Goal: Task Accomplishment & Management: Manage account settings

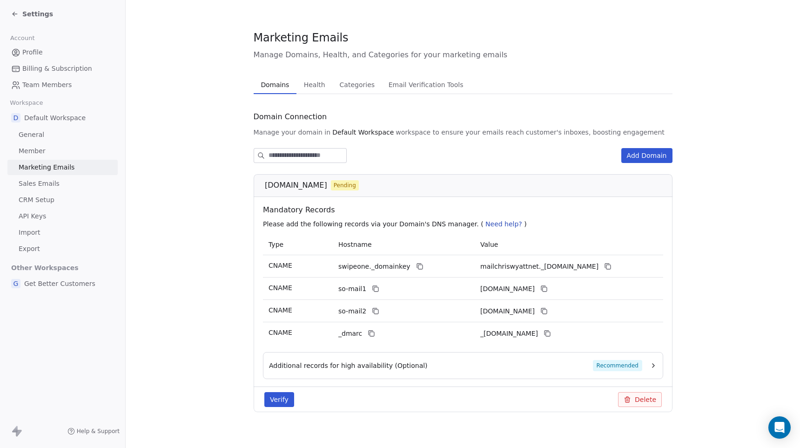
click at [273, 400] on button "Verify" at bounding box center [279, 399] width 30 height 15
click at [494, 27] on icon "Close toast" at bounding box center [491, 27] width 8 height 8
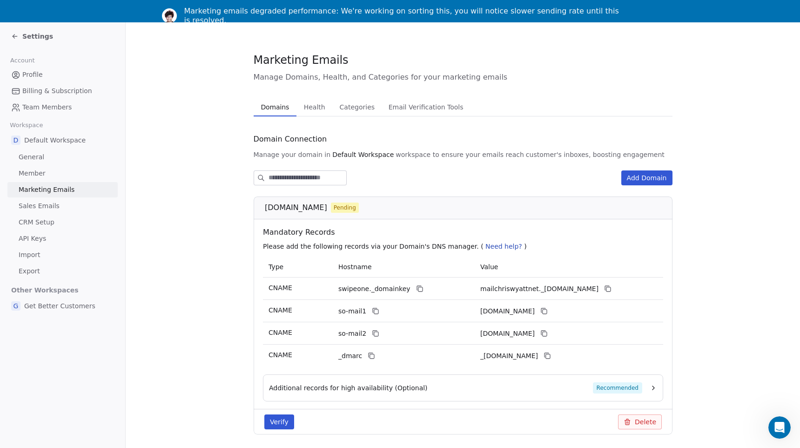
click at [274, 423] on button "Verify" at bounding box center [279, 421] width 30 height 15
